Goal: Find contact information

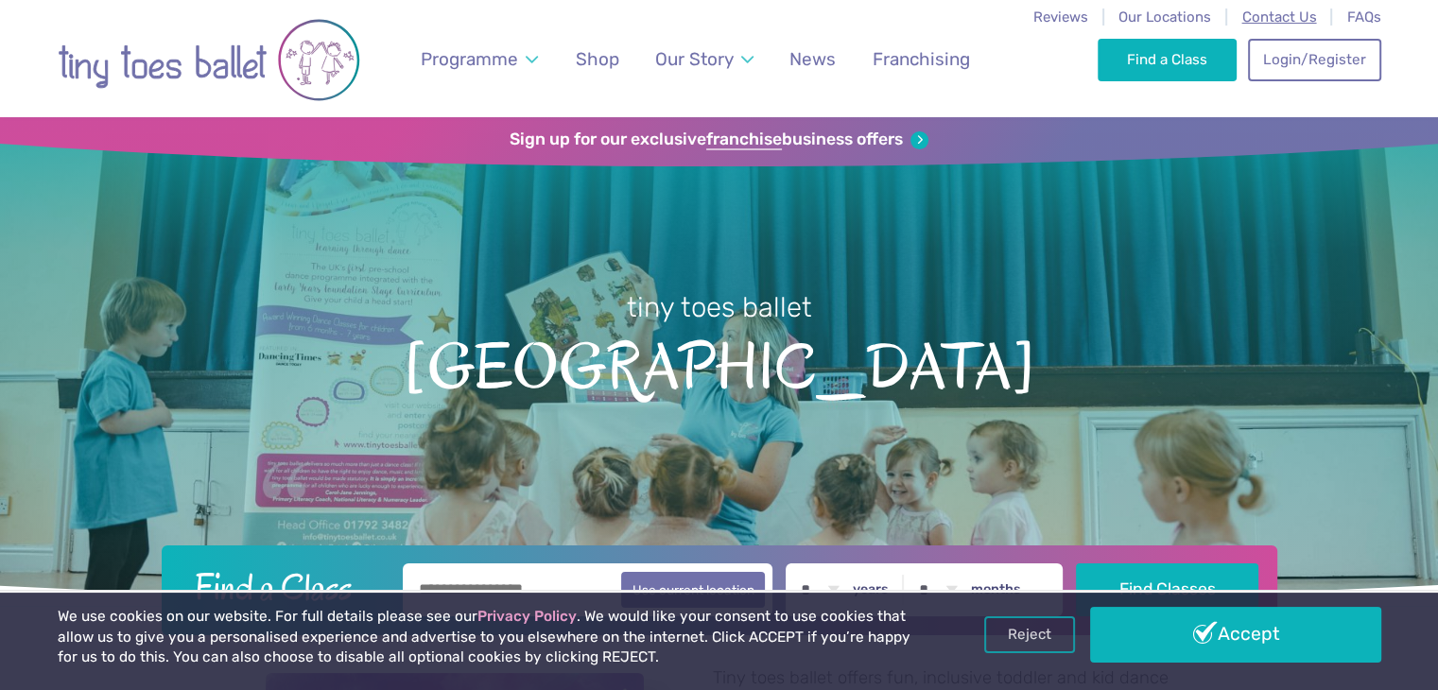
click at [1289, 20] on span "Contact Us" at bounding box center [1278, 17] width 75 height 17
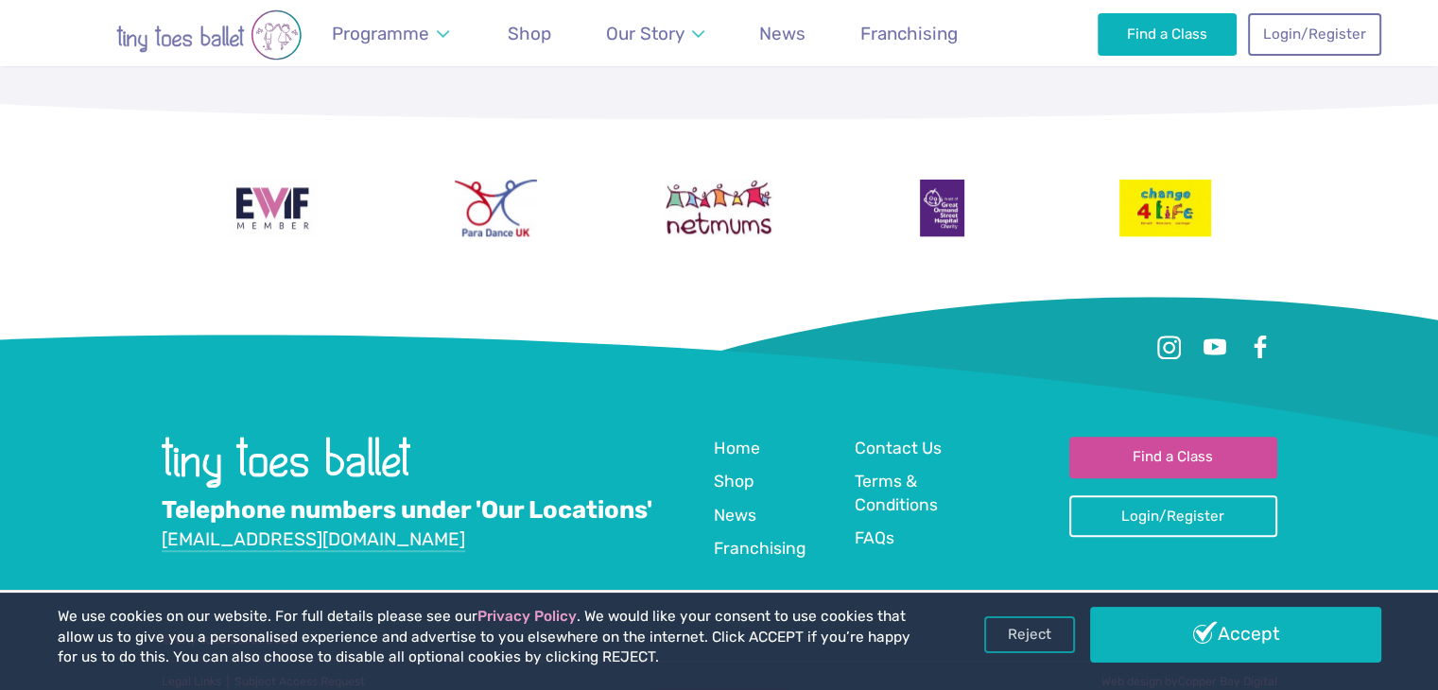
scroll to position [1868, 0]
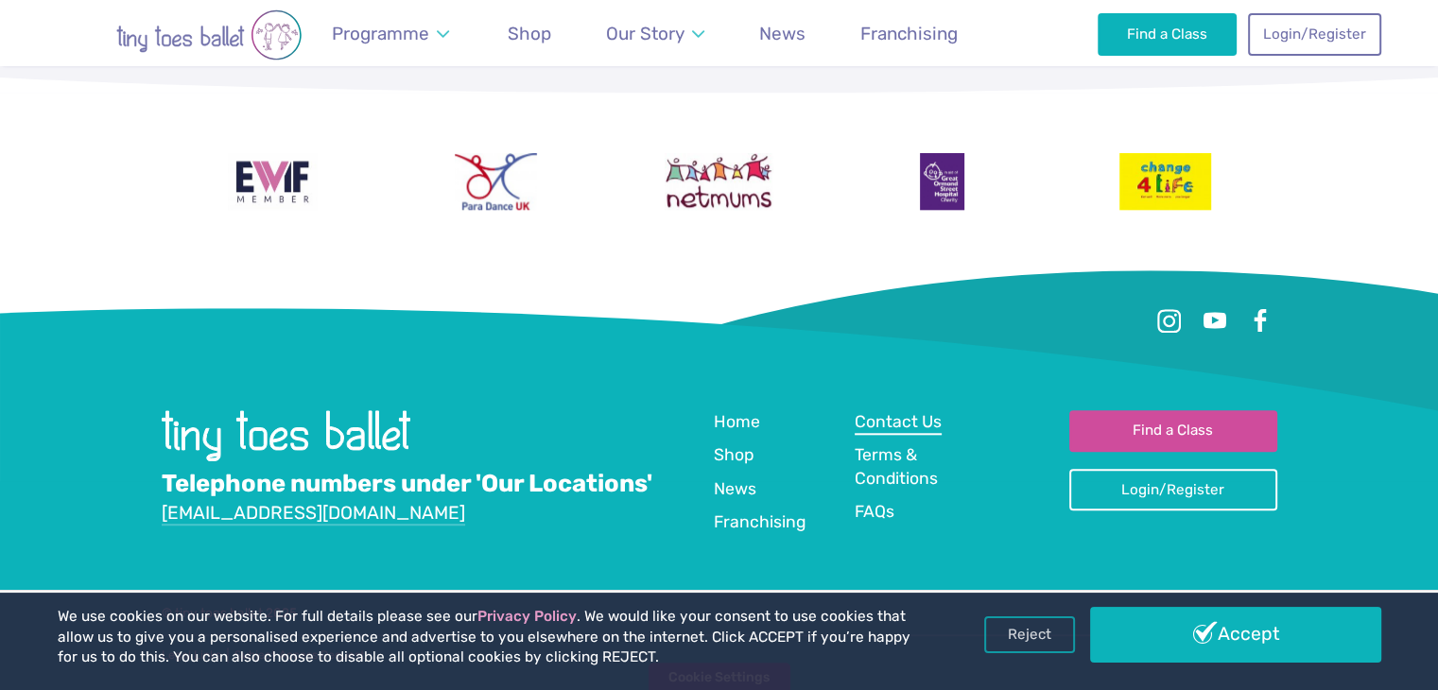
click at [917, 421] on span "Contact Us" at bounding box center [898, 421] width 87 height 19
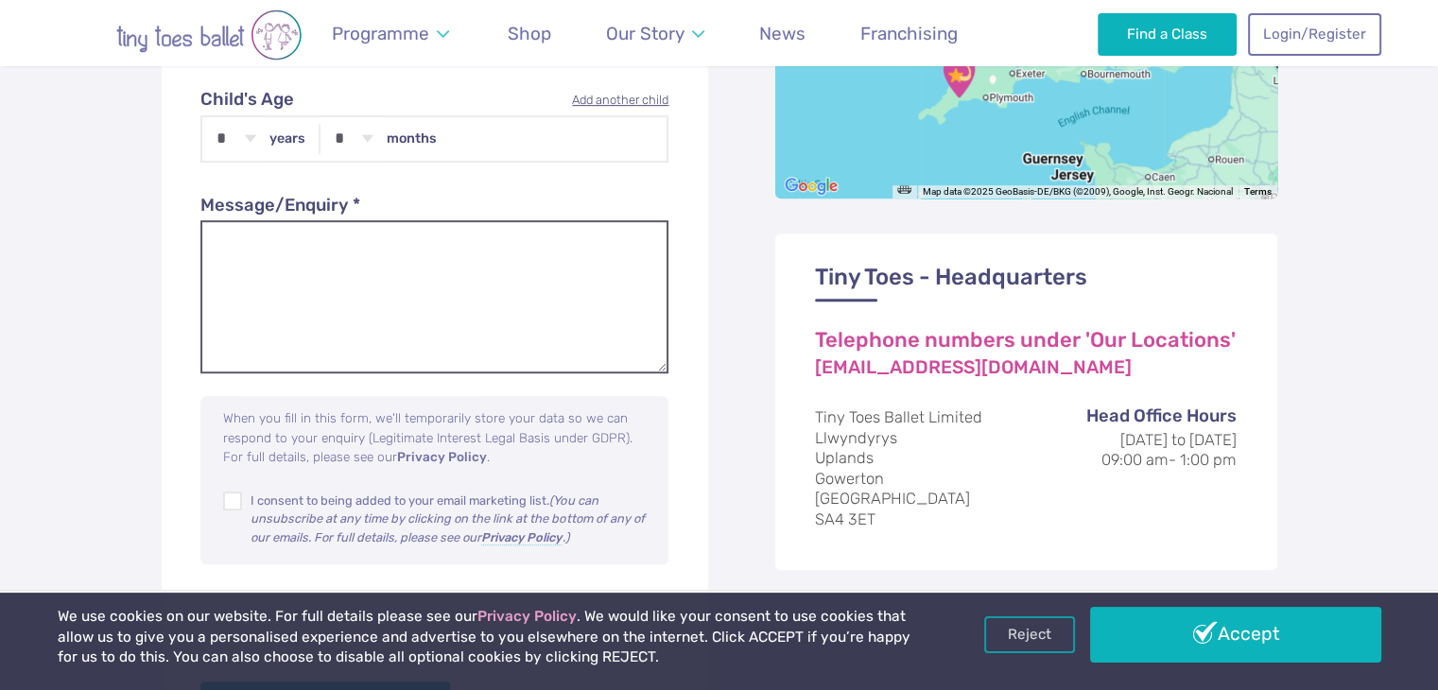
scroll to position [1229, 0]
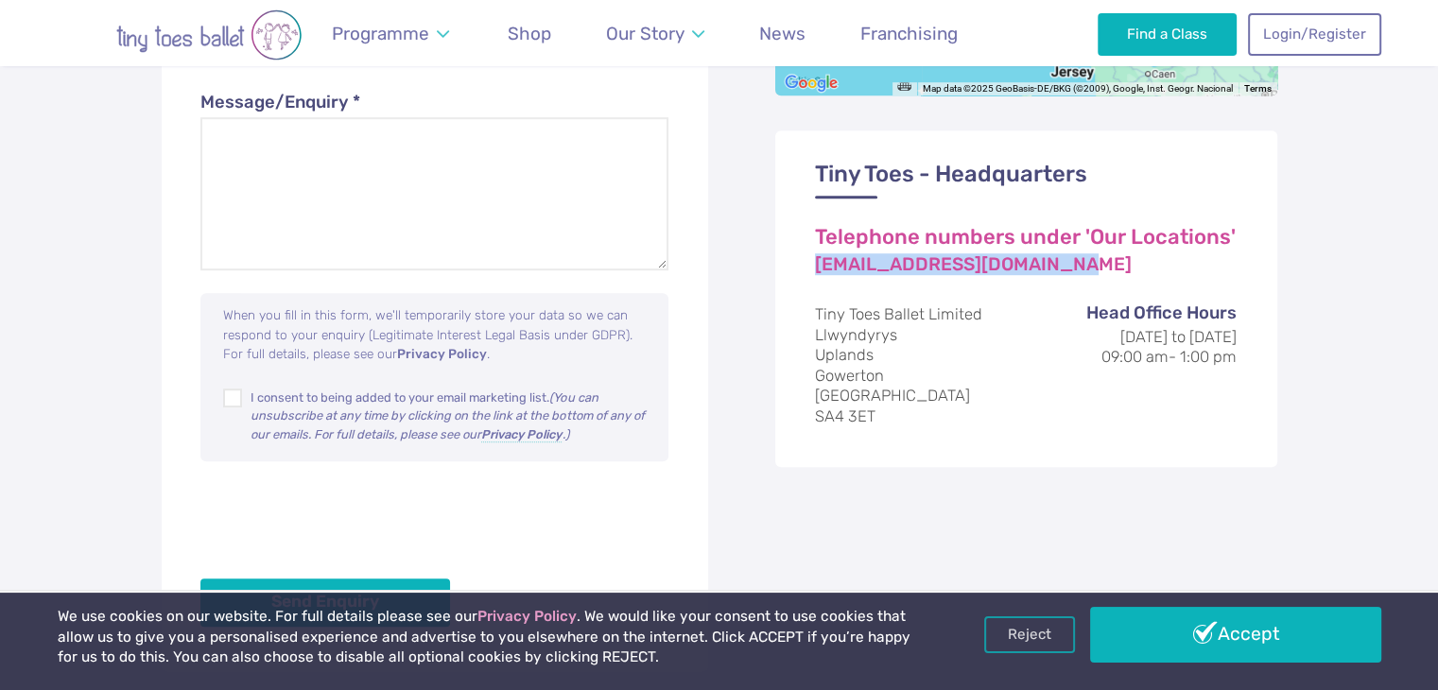
drag, startPoint x: 1052, startPoint y: 268, endPoint x: 813, endPoint y: 252, distance: 239.7
click at [813, 252] on div "Tiny Toes - Headquarters Telephone numbers under 'Our Locations' [EMAIL_ADDRESS…" at bounding box center [1026, 298] width 502 height 337
copy link "[EMAIL_ADDRESS][DOMAIN_NAME]"
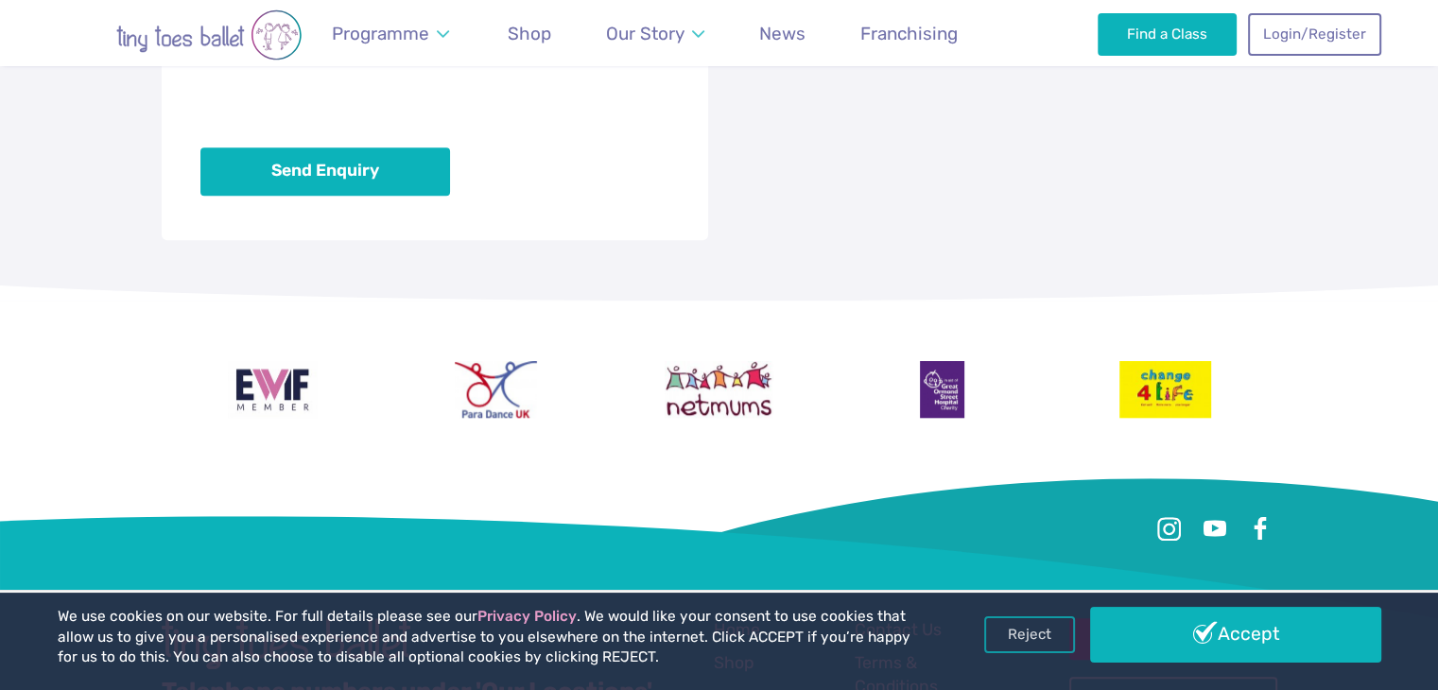
scroll to position [1868, 0]
